Goal: Transaction & Acquisition: Obtain resource

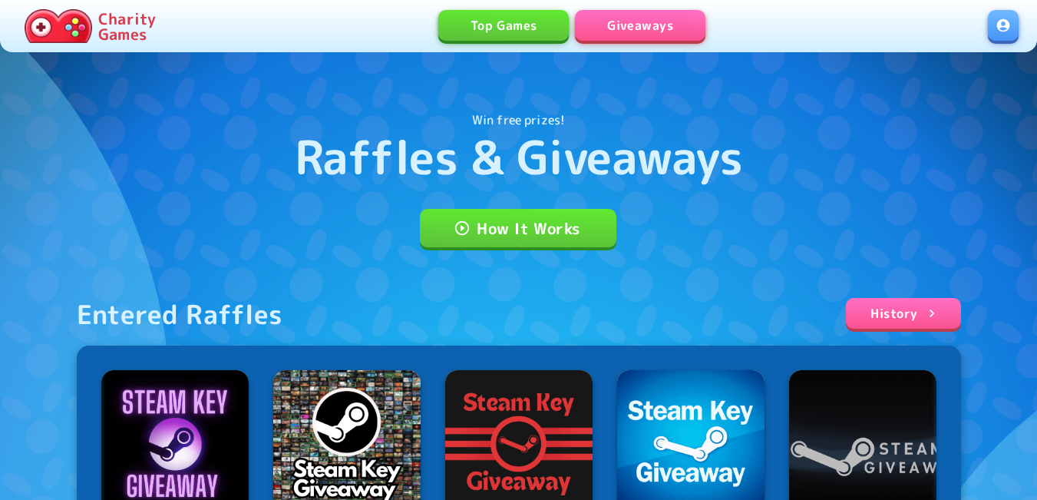
click at [1006, 28] on link at bounding box center [1003, 25] width 31 height 31
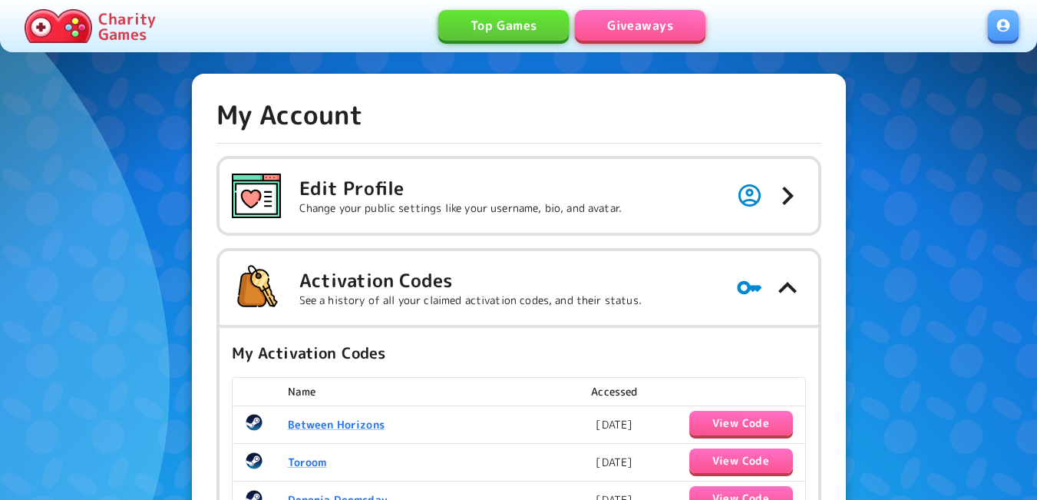
click at [633, 23] on link "Giveaways" at bounding box center [640, 25] width 131 height 31
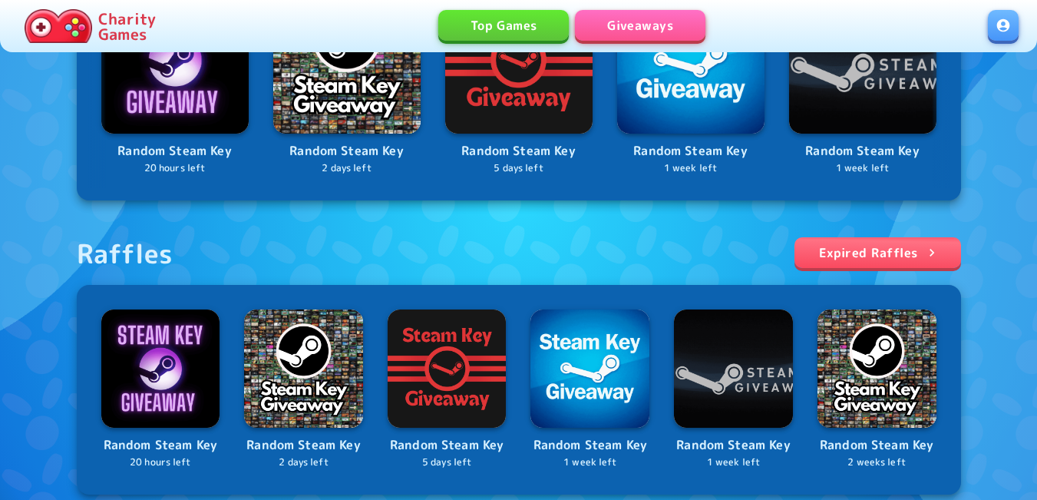
scroll to position [461, 0]
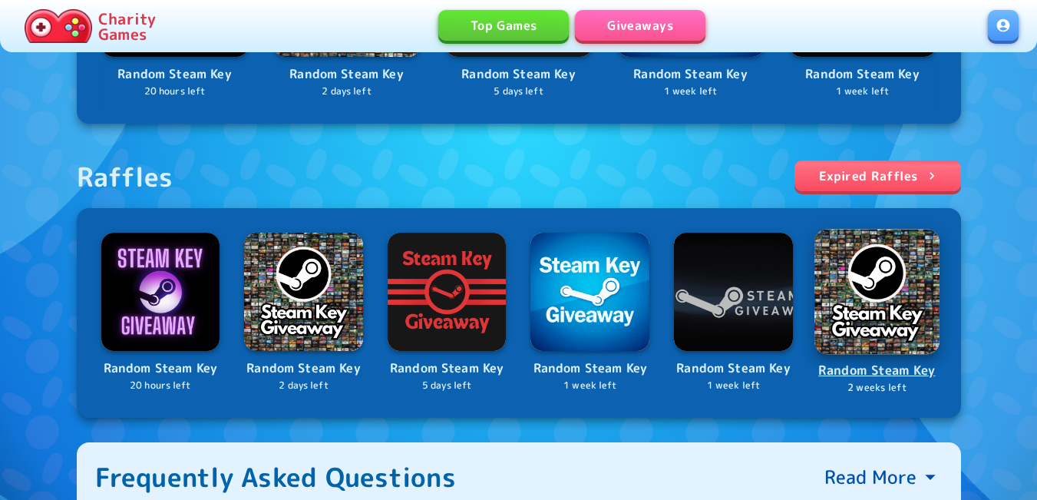
click at [847, 324] on img at bounding box center [876, 291] width 125 height 125
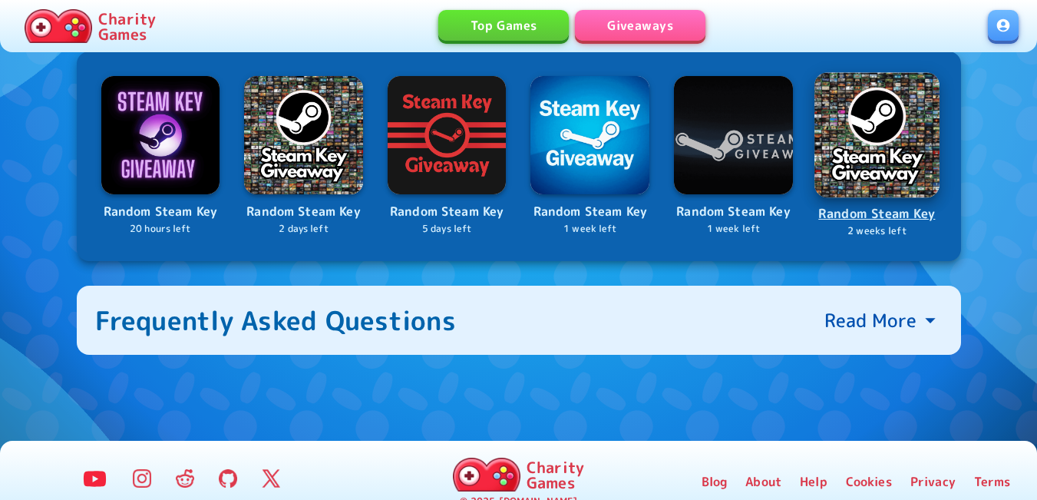
scroll to position [639, 0]
